Goal: Task Accomplishment & Management: Use online tool/utility

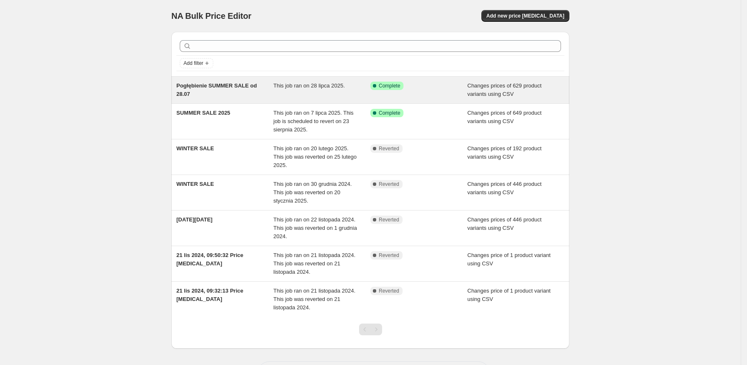
click at [428, 94] on div "Success Complete Complete" at bounding box center [418, 90] width 97 height 17
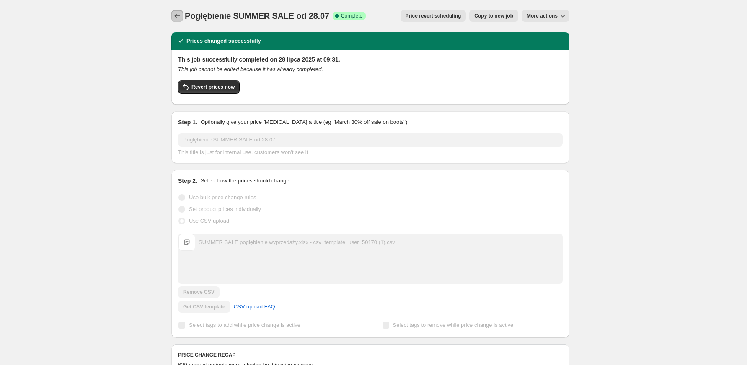
click at [178, 15] on icon "Price change jobs" at bounding box center [177, 16] width 5 height 4
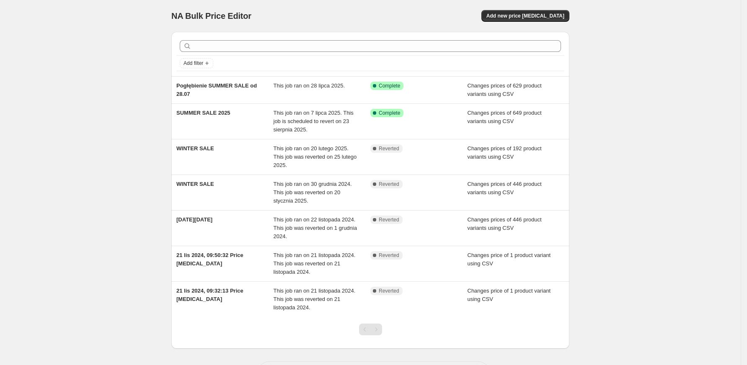
click at [536, 18] on span "Add new price change job" at bounding box center [525, 16] width 78 height 7
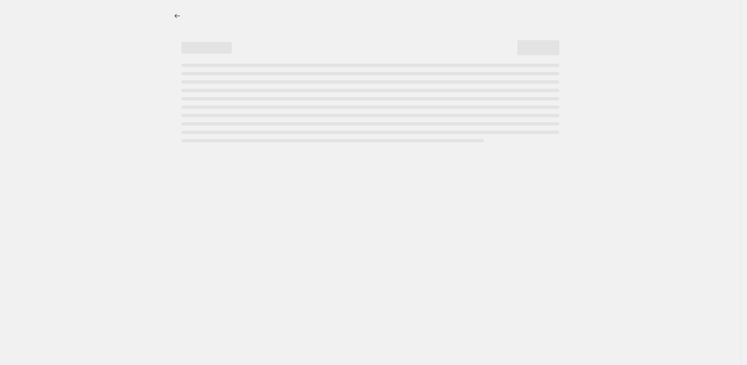
select select "percentage"
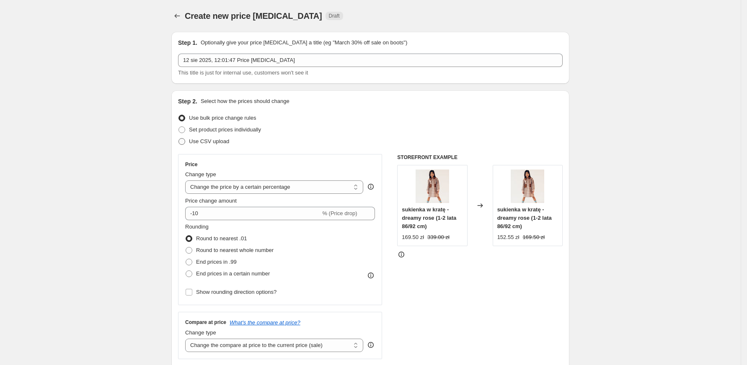
click at [217, 141] on span "Use CSV upload" at bounding box center [209, 141] width 40 height 6
click at [179, 139] on input "Use CSV upload" at bounding box center [178, 138] width 0 height 0
radio input "true"
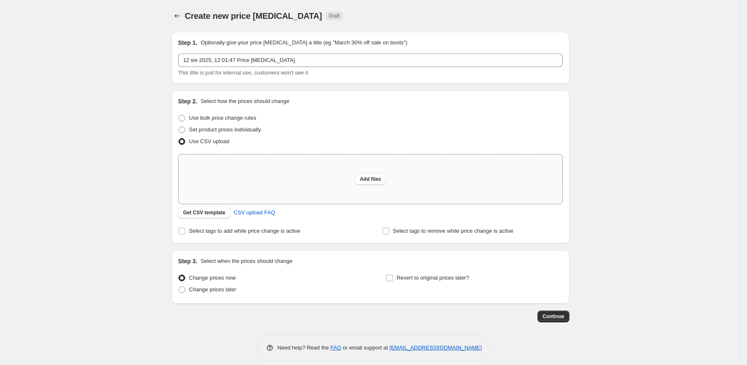
scroll to position [8, 0]
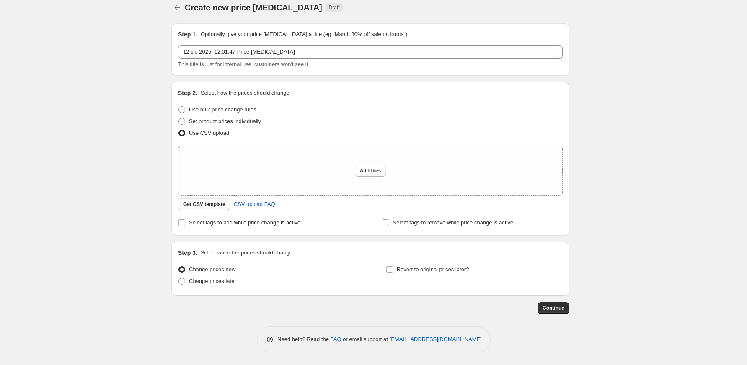
click at [213, 208] on button "Get CSV template" at bounding box center [204, 205] width 52 height 12
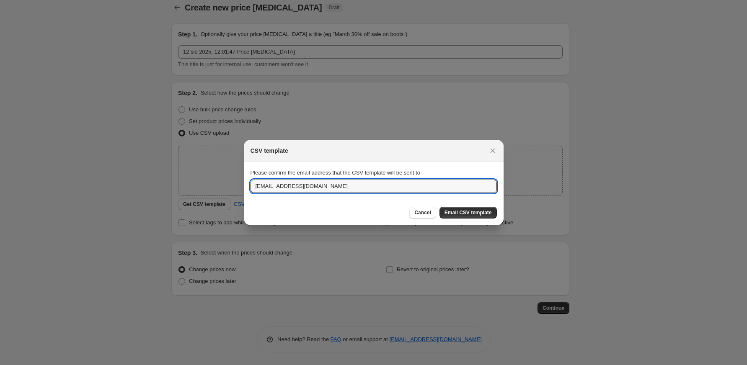
drag, startPoint x: 274, startPoint y: 189, endPoint x: 205, endPoint y: 182, distance: 68.6
click at [205, 365] on div "CSV template Please confirm the email address that the CSV template will be sen…" at bounding box center [373, 365] width 747 height 0
type input "wiktoria@happymess.co"
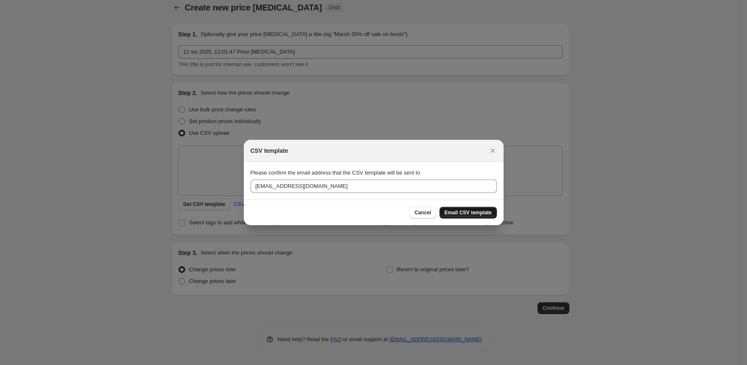
click at [488, 212] on span "Email CSV template" at bounding box center [467, 212] width 47 height 7
